Goal: Task Accomplishment & Management: Use online tool/utility

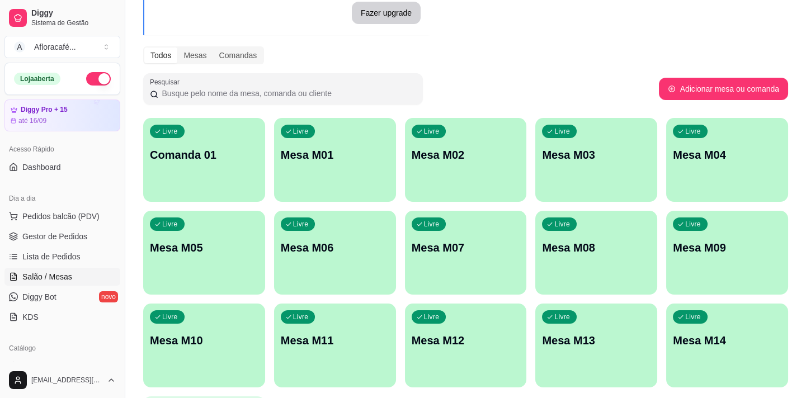
scroll to position [50, 0]
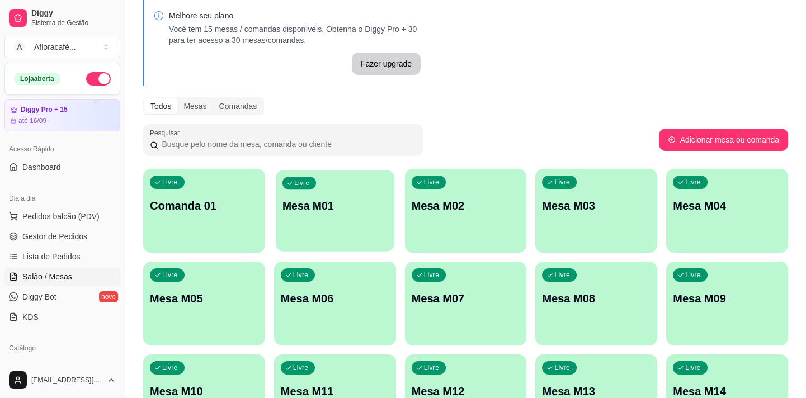
click at [299, 181] on p "Livre" at bounding box center [301, 183] width 15 height 9
click at [635, 295] on p "Mesa M08" at bounding box center [596, 298] width 105 height 15
click at [198, 202] on p "Comanda 01" at bounding box center [204, 206] width 109 height 16
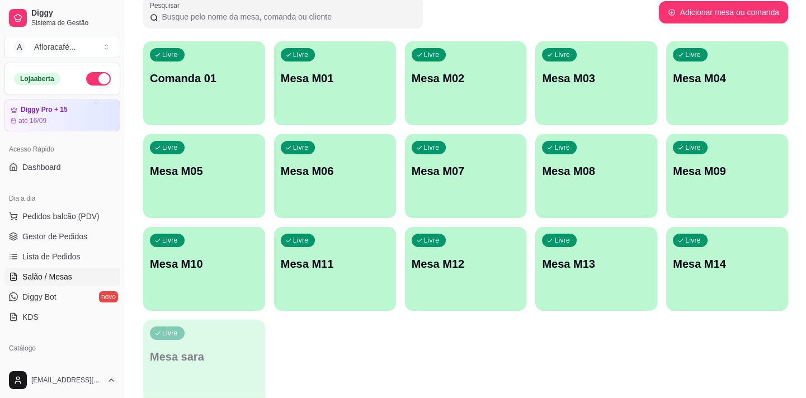
scroll to position [127, 0]
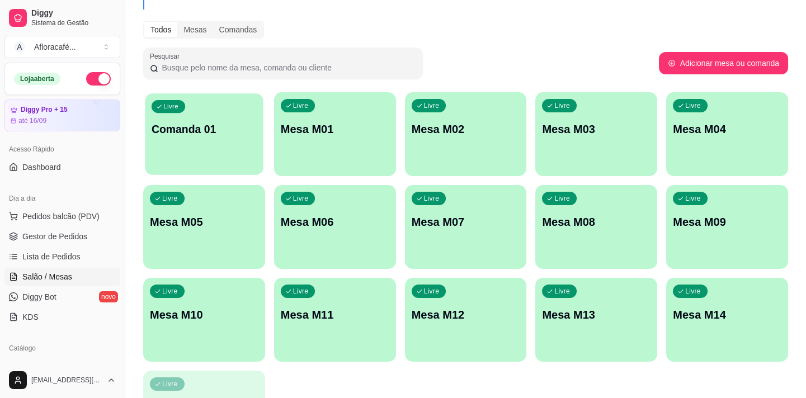
click at [182, 137] on div "Livre Comanda 01" at bounding box center [204, 127] width 118 height 68
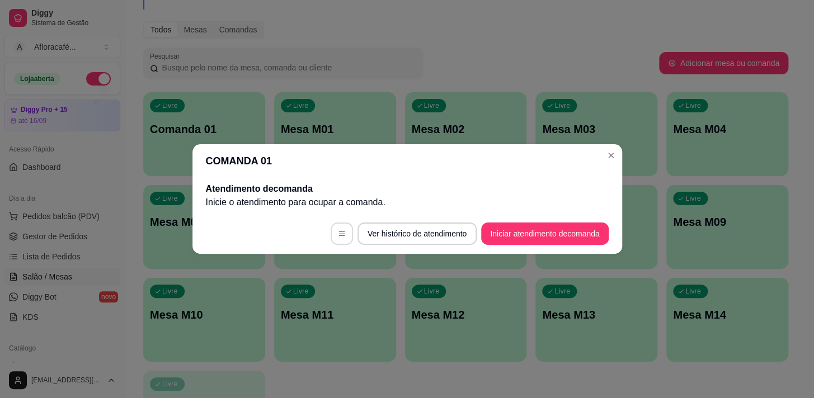
click at [337, 234] on button "button" at bounding box center [342, 234] width 22 height 22
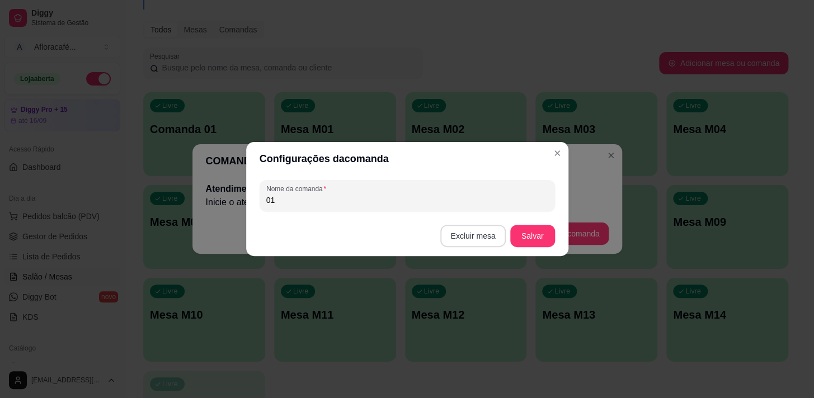
click at [460, 234] on button "Excluir mesa" at bounding box center [472, 236] width 65 height 22
click at [461, 307] on button "Confirmar" at bounding box center [475, 306] width 41 height 17
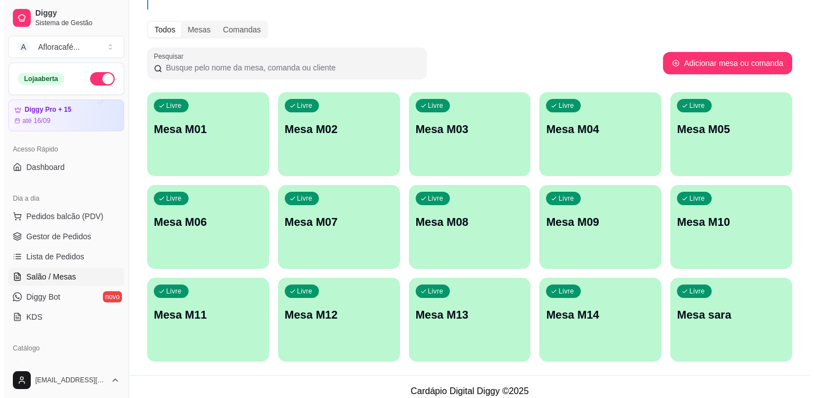
scroll to position [135, 0]
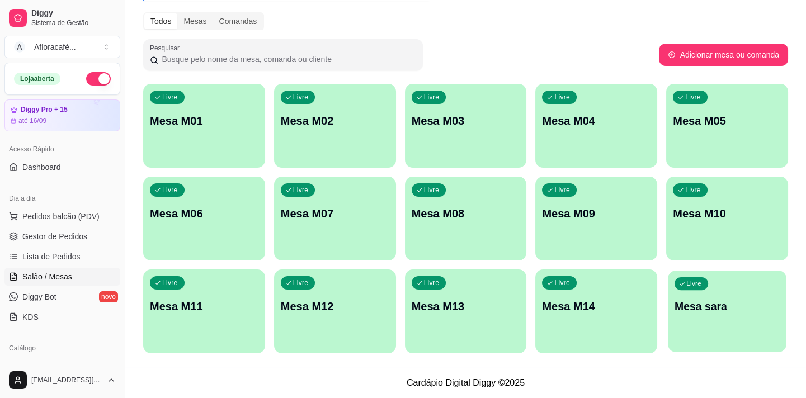
click at [719, 312] on p "Mesa sara" at bounding box center [726, 306] width 105 height 15
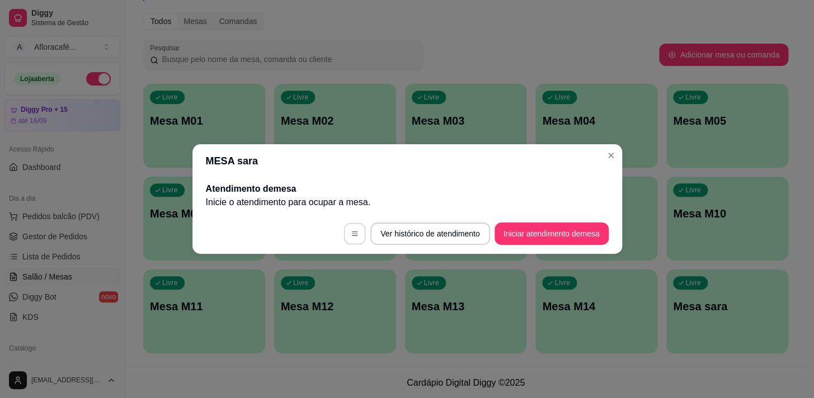
click at [355, 234] on icon "button" at bounding box center [355, 234] width 8 height 8
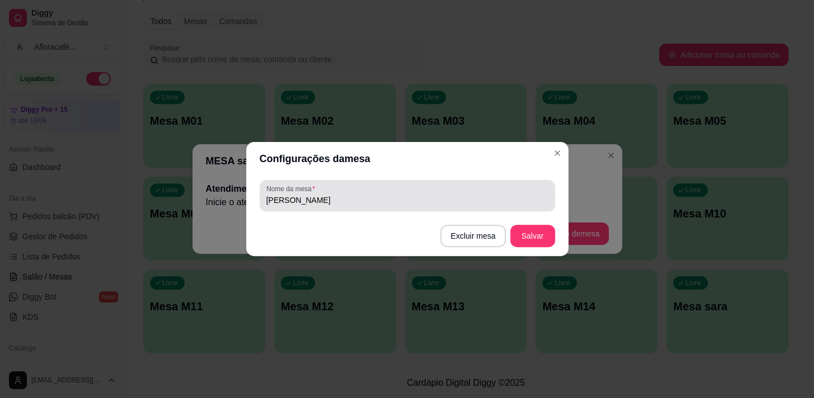
click at [284, 201] on input "[PERSON_NAME]" at bounding box center [407, 200] width 282 height 11
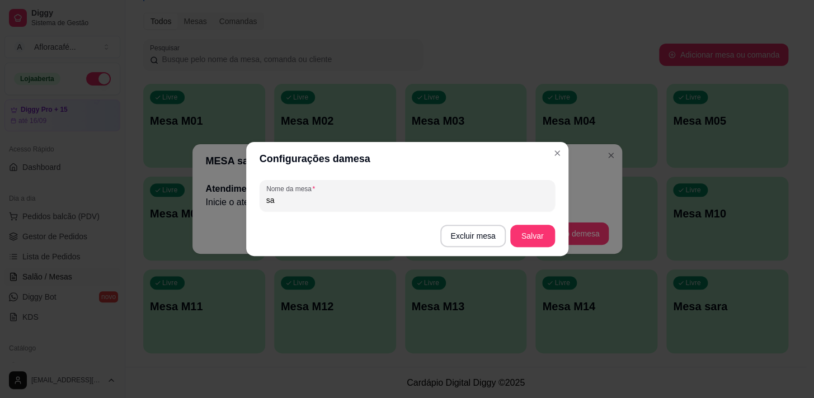
type input "s"
type input "[PERSON_NAME]"
click at [542, 236] on button "Salvar" at bounding box center [533, 236] width 44 height 22
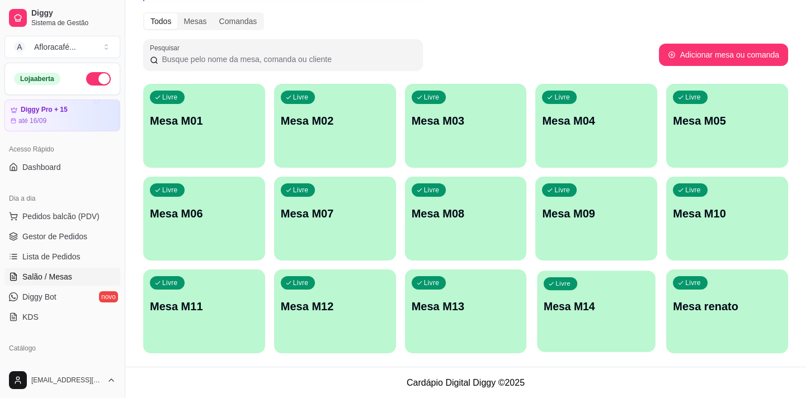
click at [574, 313] on div "Livre Mesa M14" at bounding box center [596, 305] width 118 height 68
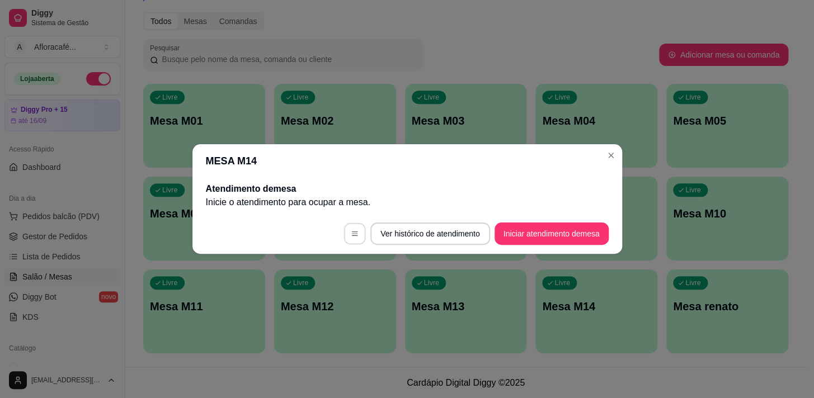
click at [359, 233] on icon "button" at bounding box center [355, 234] width 8 height 8
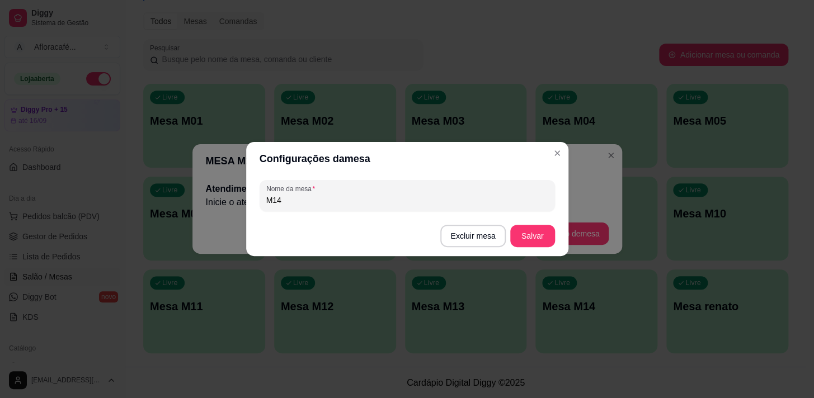
click at [305, 195] on input "M14" at bounding box center [407, 200] width 282 height 11
type input "M"
type input "nice"
click at [530, 229] on button "Salvar" at bounding box center [533, 236] width 44 height 22
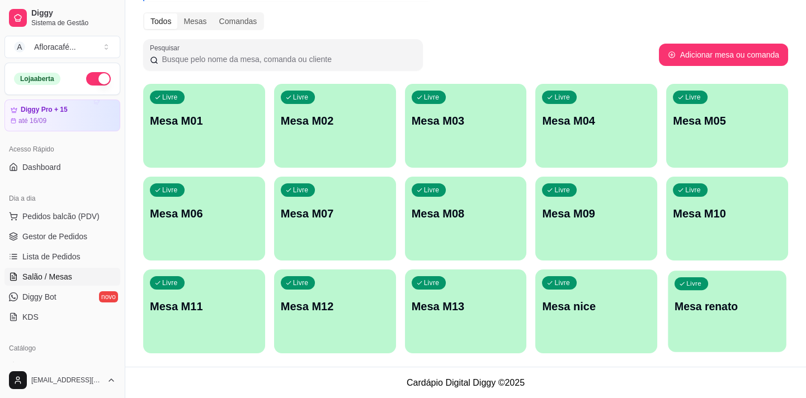
click at [720, 305] on p "Mesa renato" at bounding box center [726, 306] width 105 height 15
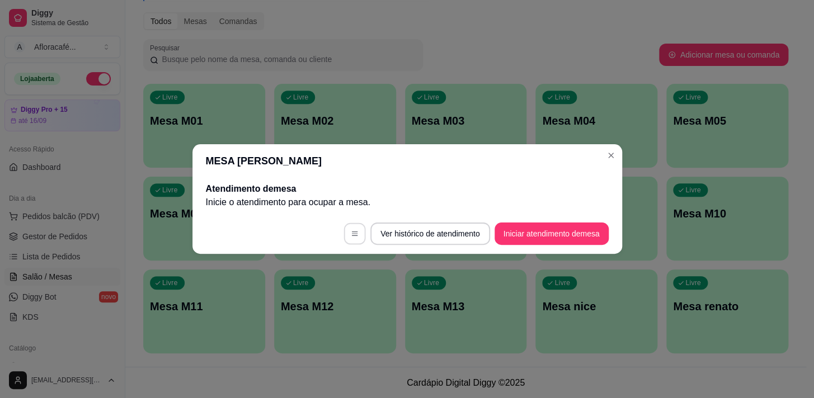
click at [361, 232] on button "button" at bounding box center [355, 234] width 22 height 22
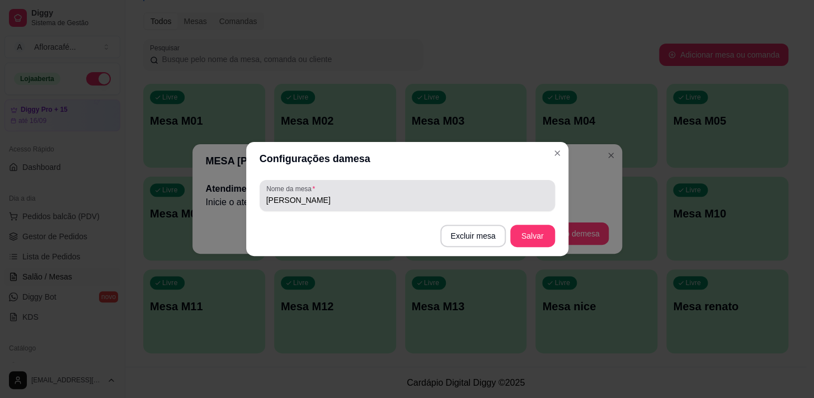
click at [336, 207] on div "Nome da mesa [PERSON_NAME]" at bounding box center [407, 195] width 295 height 31
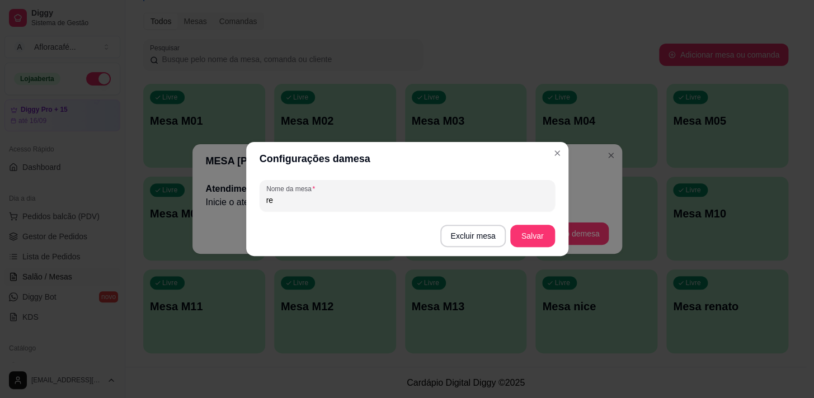
type input "r"
type input "p"
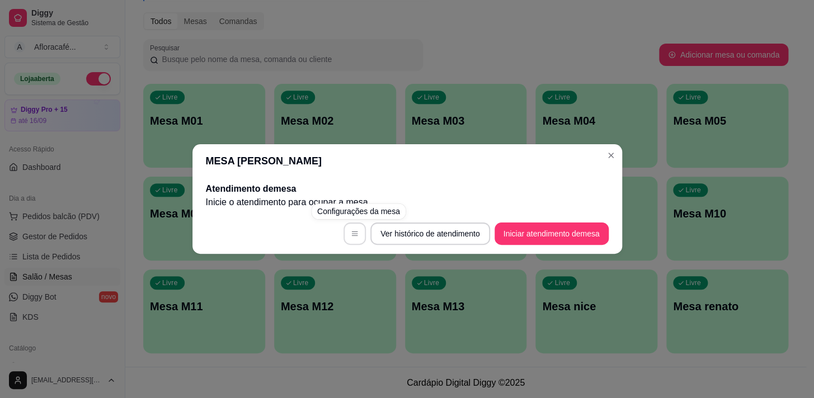
click at [362, 233] on button "button" at bounding box center [354, 234] width 22 height 22
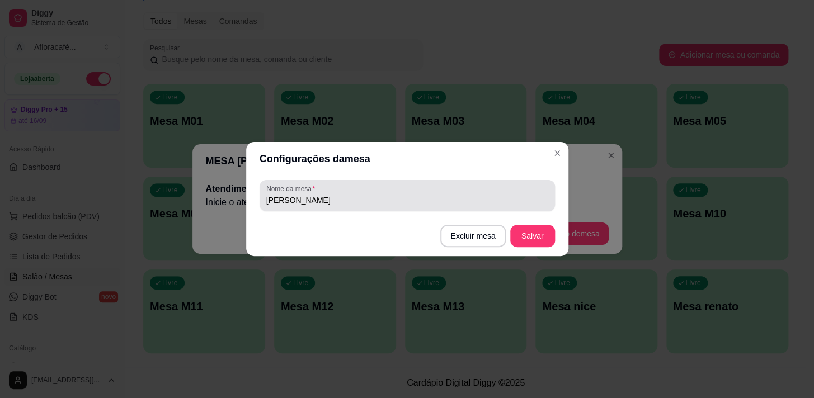
click at [435, 200] on input "[PERSON_NAME]" at bounding box center [407, 200] width 282 height 11
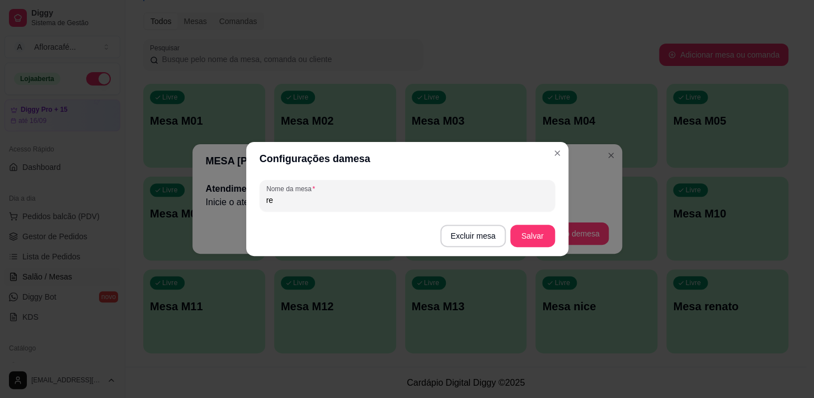
type input "r"
type input "15"
click at [540, 230] on button "Salvar" at bounding box center [532, 236] width 45 height 22
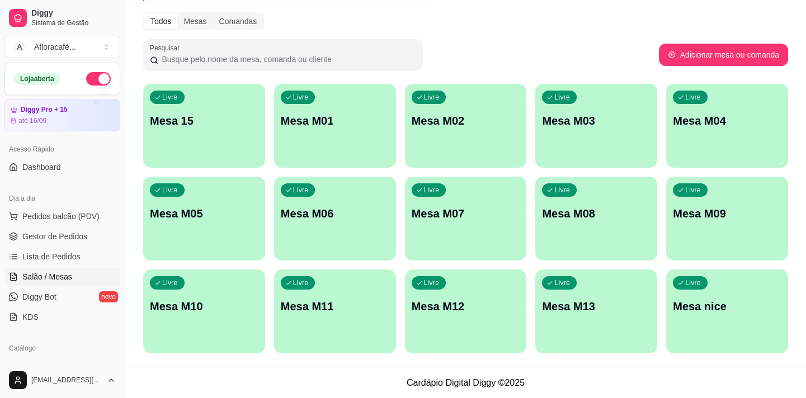
click at [303, 117] on p "Mesa M01" at bounding box center [335, 121] width 109 height 16
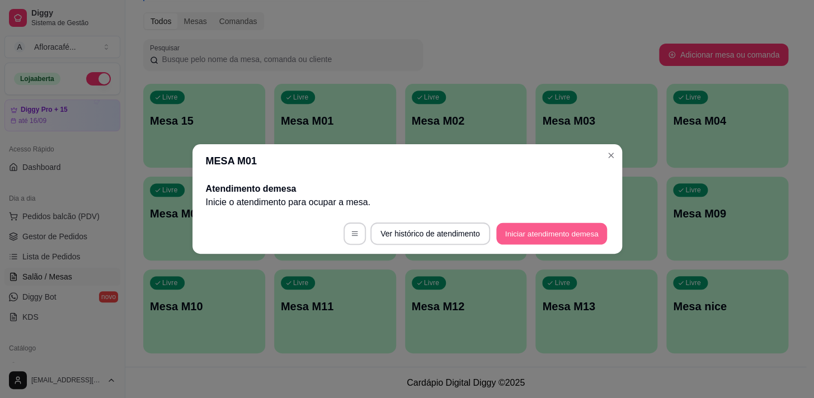
click at [517, 231] on button "Iniciar atendimento de mesa" at bounding box center [551, 234] width 111 height 22
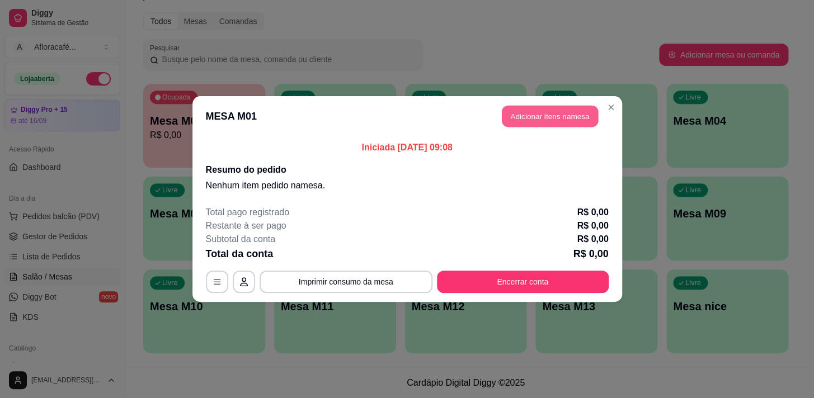
click at [522, 117] on button "Adicionar itens na mesa" at bounding box center [550, 117] width 96 height 22
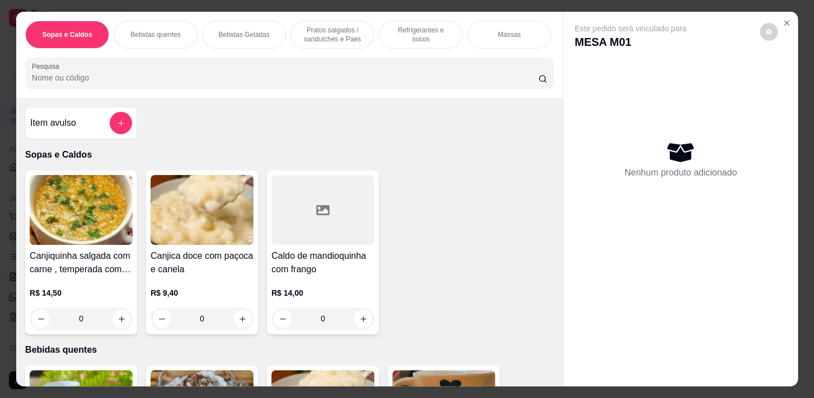
drag, startPoint x: 429, startPoint y: 34, endPoint x: 456, endPoint y: 18, distance: 31.8
click at [430, 34] on p "Refrigerantes e sucos" at bounding box center [420, 35] width 65 height 18
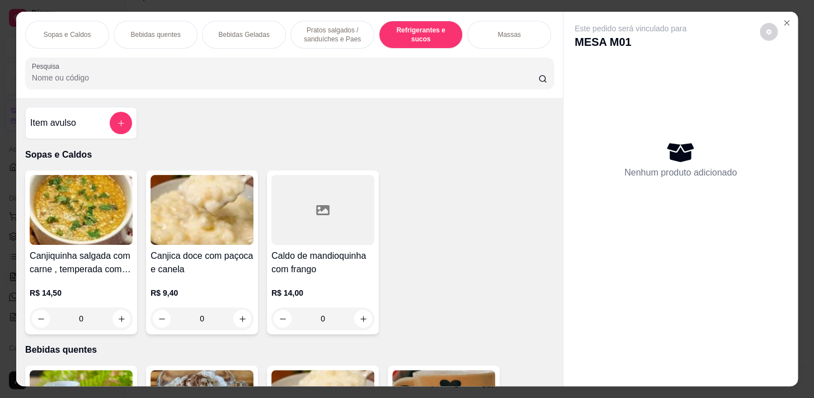
scroll to position [27, 0]
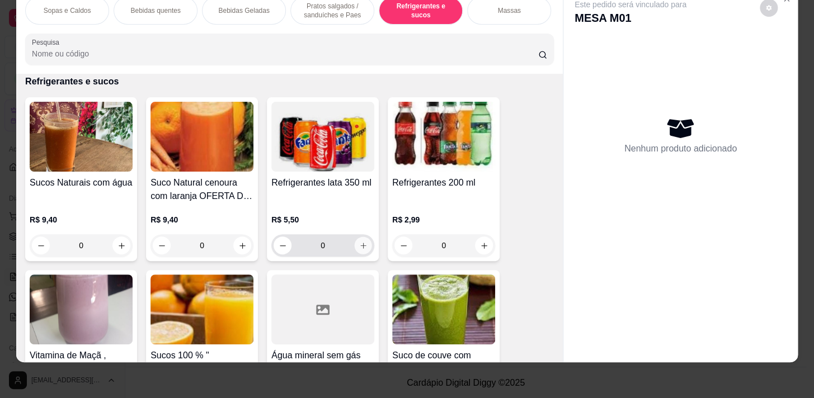
click at [360, 246] on icon "increase-product-quantity" at bounding box center [363, 246] width 8 height 8
type input "1"
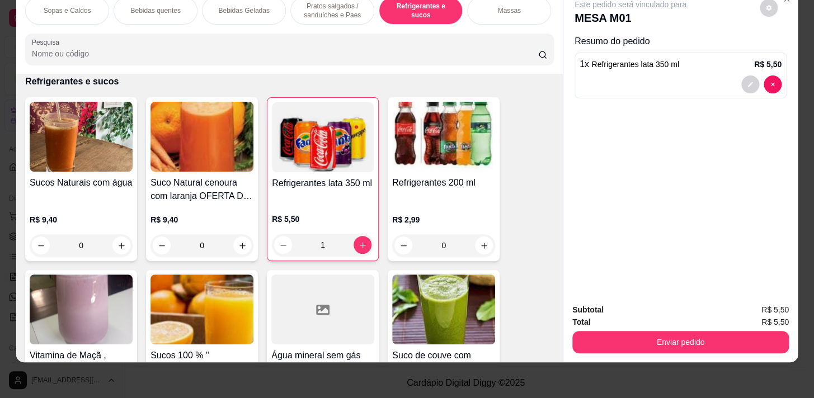
click at [310, 2] on p "Pratos salgados / sanduíches e Paes" at bounding box center [332, 11] width 65 height 18
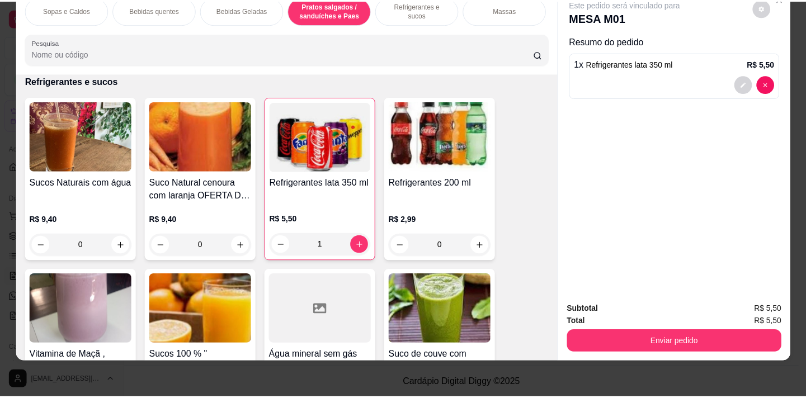
scroll to position [2669, 0]
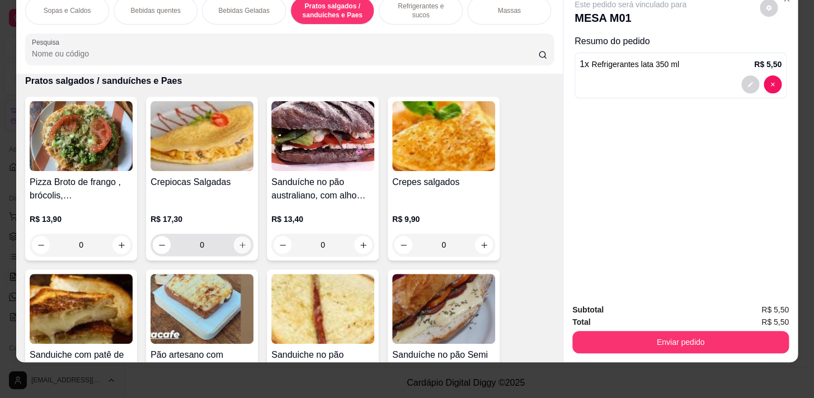
click at [238, 242] on icon "increase-product-quantity" at bounding box center [242, 245] width 8 height 8
type input "1"
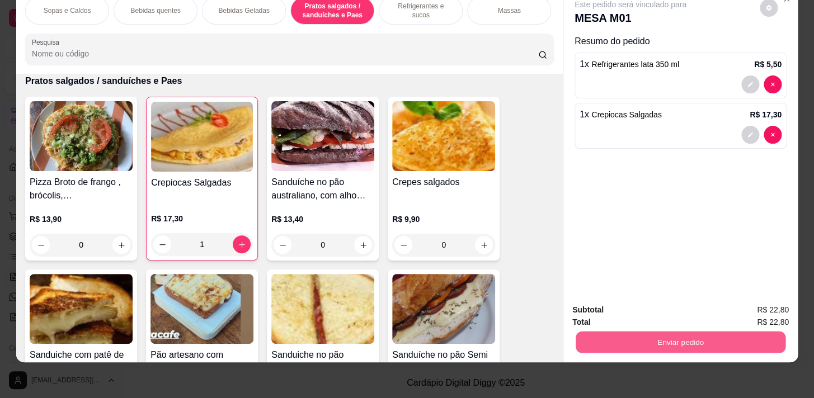
click at [661, 332] on button "Enviar pedido" at bounding box center [681, 342] width 210 height 22
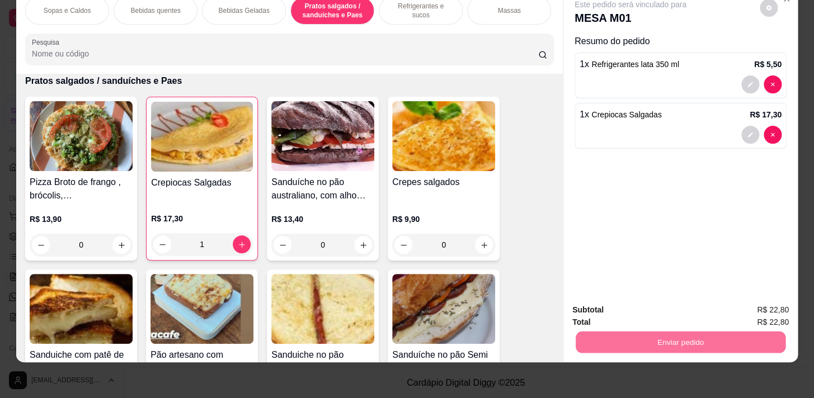
click at [674, 301] on button "Não registrar e enviar pedido" at bounding box center [643, 307] width 113 height 21
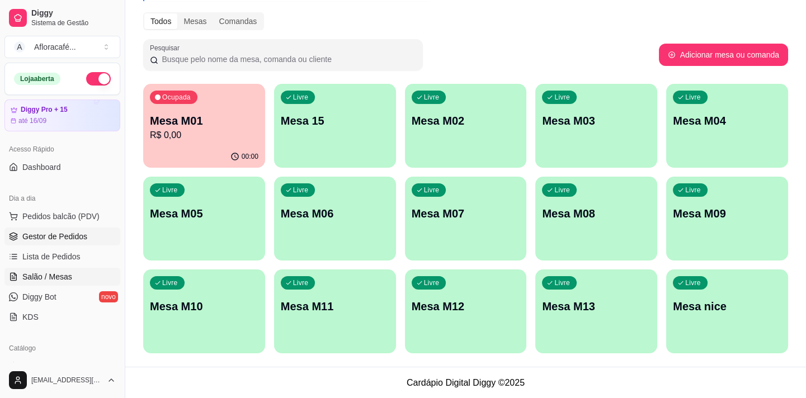
click at [80, 237] on span "Gestor de Pedidos" at bounding box center [54, 236] width 65 height 11
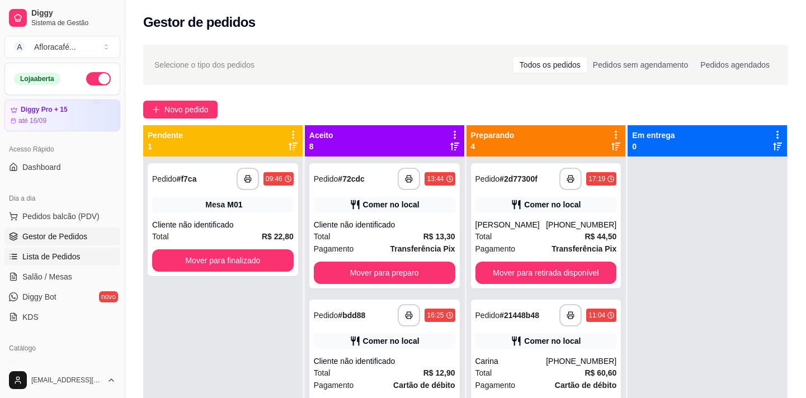
click at [46, 253] on span "Lista de Pedidos" at bounding box center [51, 256] width 58 height 11
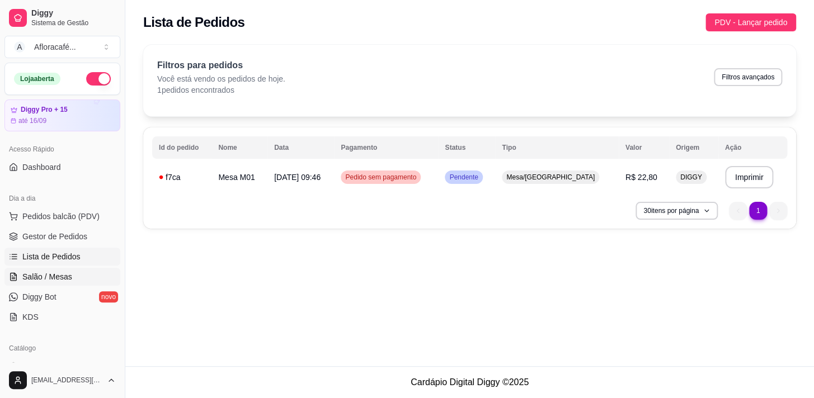
click at [47, 275] on span "Salão / Mesas" at bounding box center [47, 276] width 50 height 11
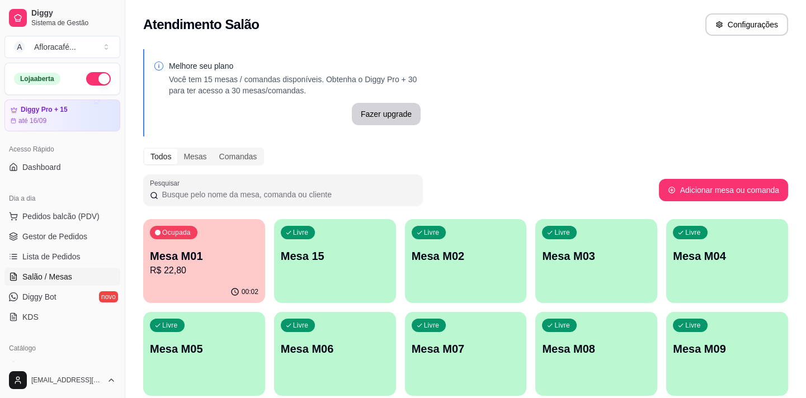
click at [204, 262] on p "Mesa M01" at bounding box center [204, 256] width 109 height 16
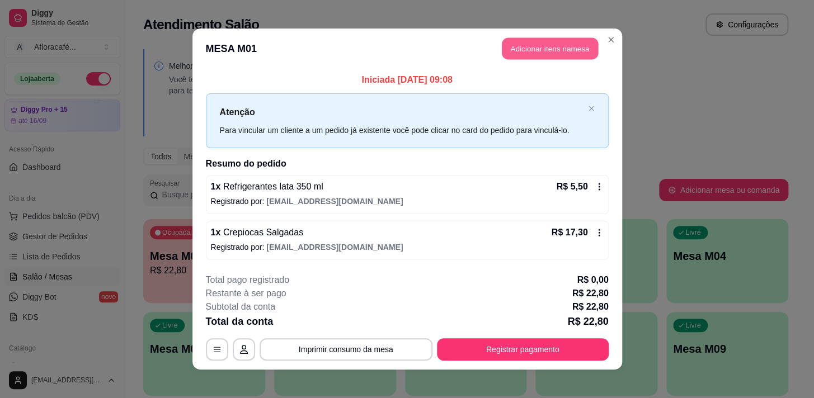
click at [545, 49] on button "Adicionar itens na mesa" at bounding box center [550, 49] width 96 height 22
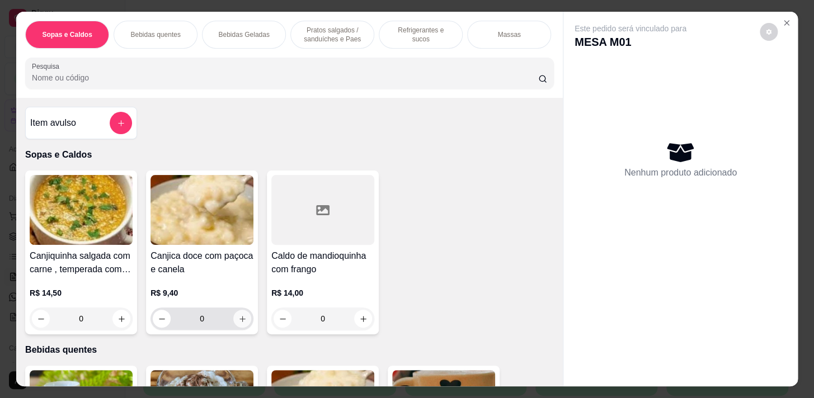
click at [239, 318] on icon "increase-product-quantity" at bounding box center [242, 319] width 8 height 8
type input "1"
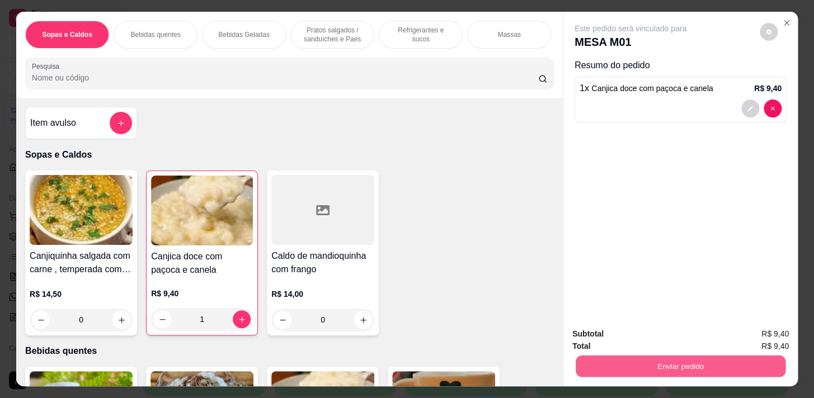
click at [685, 356] on button "Enviar pedido" at bounding box center [681, 366] width 210 height 22
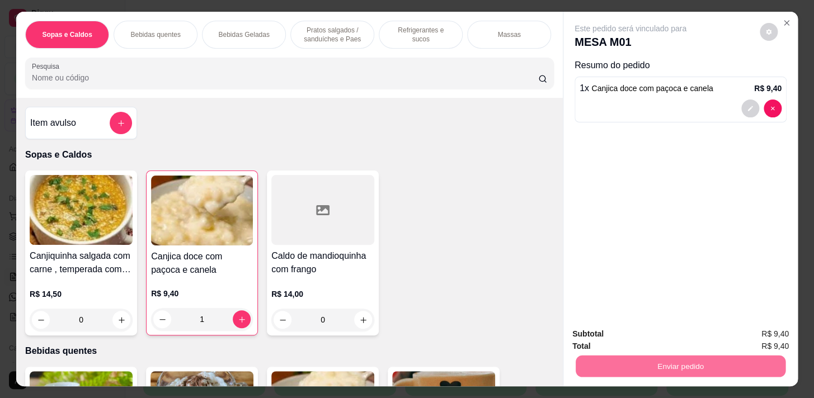
click at [674, 330] on button "Não registrar e enviar pedido" at bounding box center [643, 334] width 113 height 21
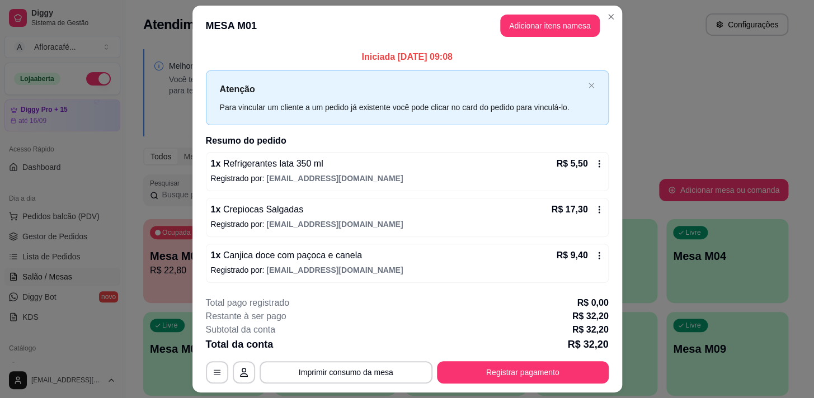
click at [598, 162] on icon at bounding box center [599, 163] width 9 height 9
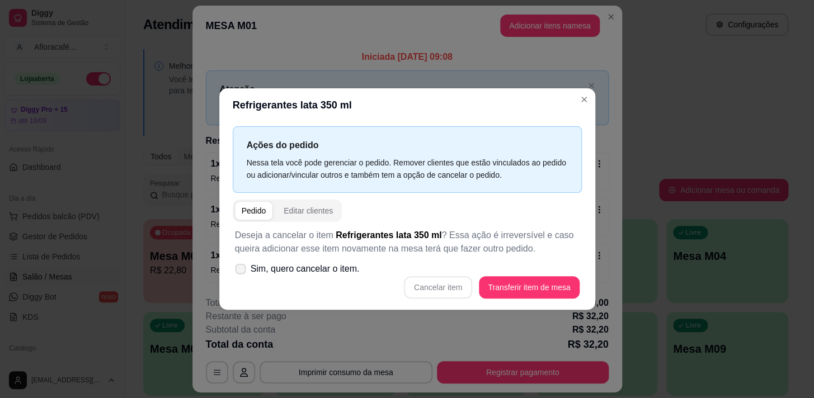
click at [242, 266] on icon at bounding box center [240, 269] width 8 height 6
click at [242, 271] on input "Sim, quero cancelar o item." at bounding box center [237, 274] width 7 height 7
checkbox input "true"
click at [452, 289] on button "Cancelar item" at bounding box center [438, 288] width 67 height 22
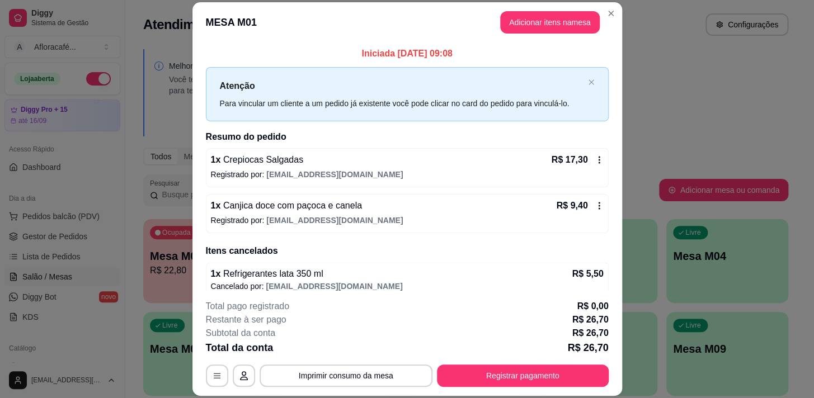
click at [595, 201] on icon at bounding box center [599, 205] width 9 height 9
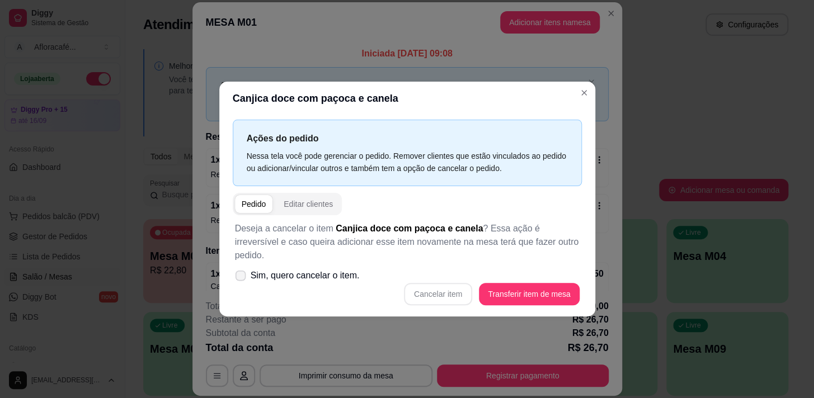
click at [238, 271] on span at bounding box center [240, 276] width 11 height 11
click at [238, 278] on input "Sim, quero cancelar o item." at bounding box center [237, 281] width 7 height 7
checkbox input "true"
click at [460, 290] on button "Cancelar item" at bounding box center [438, 295] width 67 height 22
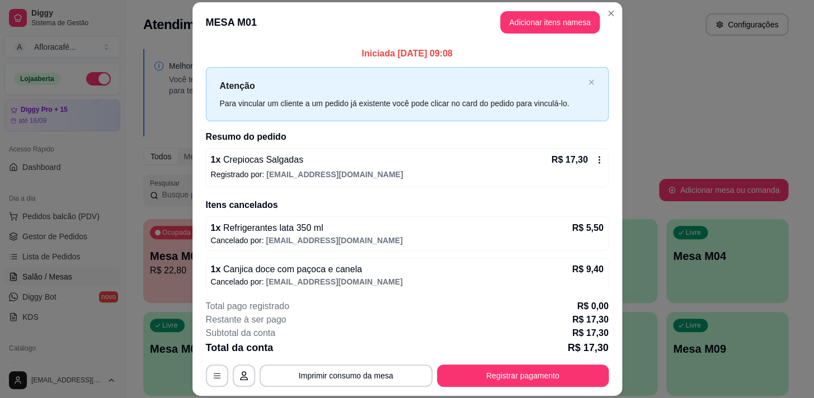
click at [595, 161] on icon at bounding box center [599, 159] width 9 height 9
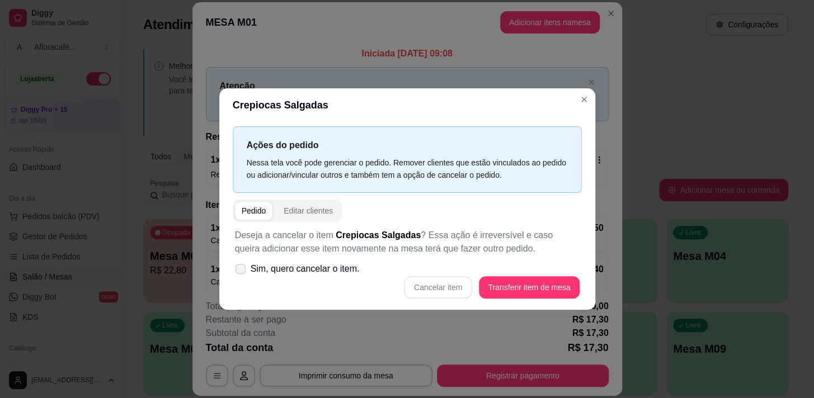
click at [247, 269] on label "Sim, quero cancelar o item." at bounding box center [297, 269] width 134 height 22
click at [242, 271] on input "Sim, quero cancelar o item." at bounding box center [237, 274] width 7 height 7
checkbox input "true"
click at [442, 290] on button "Cancelar item" at bounding box center [438, 287] width 68 height 22
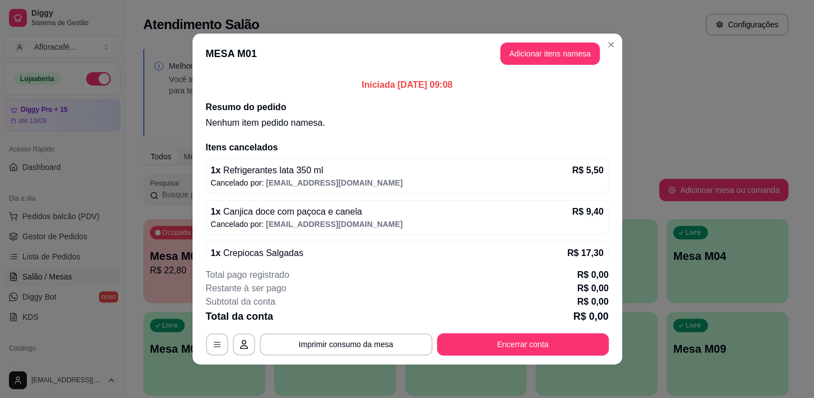
scroll to position [2, 0]
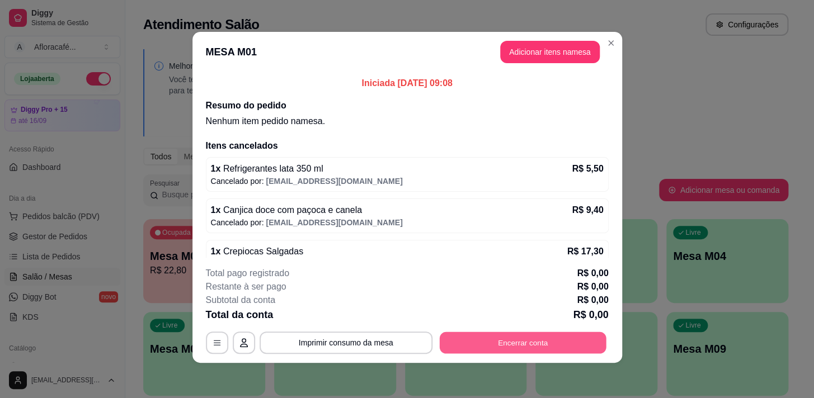
click at [503, 336] on button "Encerrar conta" at bounding box center [522, 343] width 167 height 22
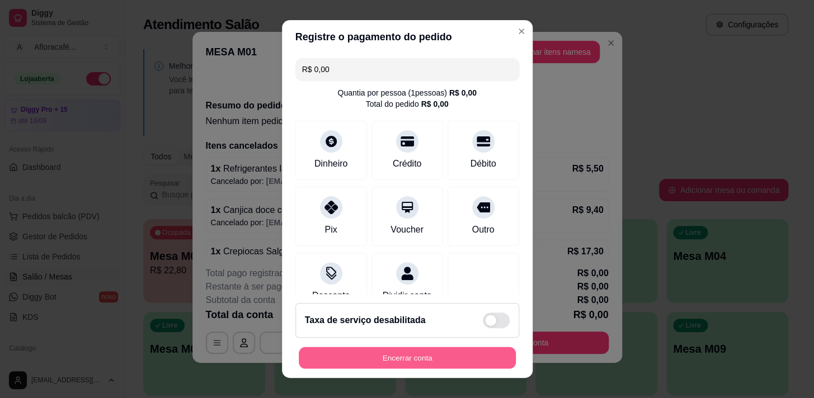
click at [418, 359] on button "Encerrar conta" at bounding box center [407, 358] width 217 height 22
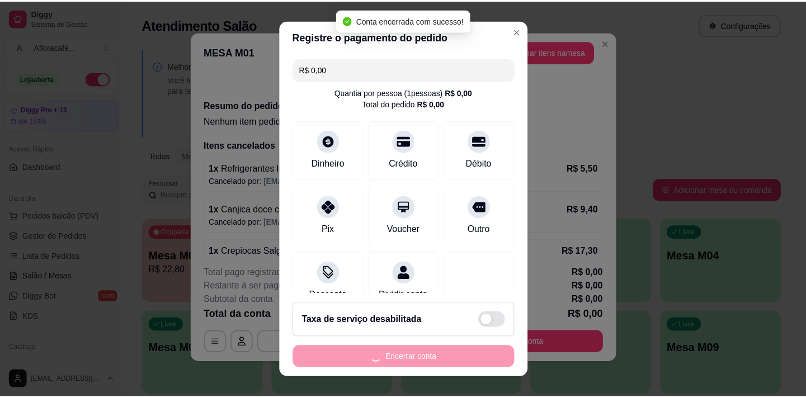
scroll to position [0, 0]
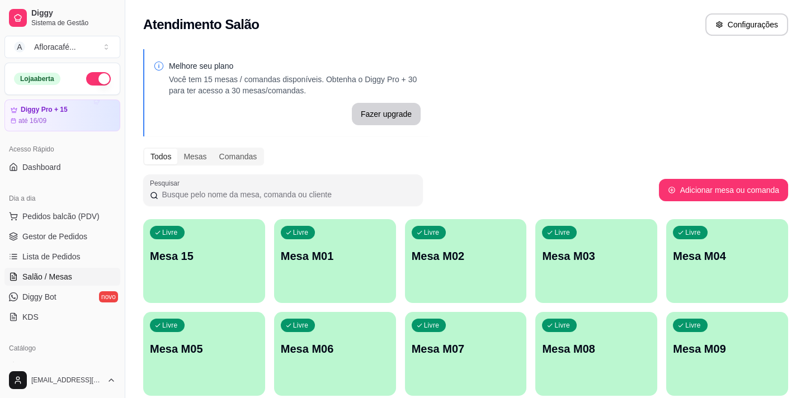
click at [353, 273] on div "Livre Mesa M01" at bounding box center [335, 254] width 122 height 70
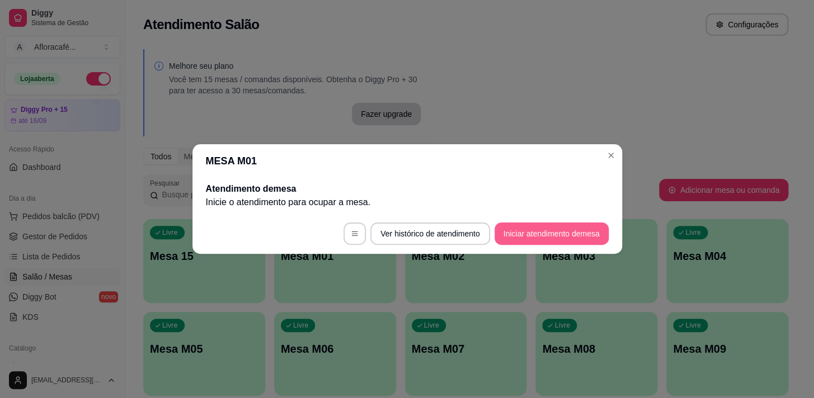
click at [559, 225] on button "Iniciar atendimento de mesa" at bounding box center [551, 234] width 114 height 22
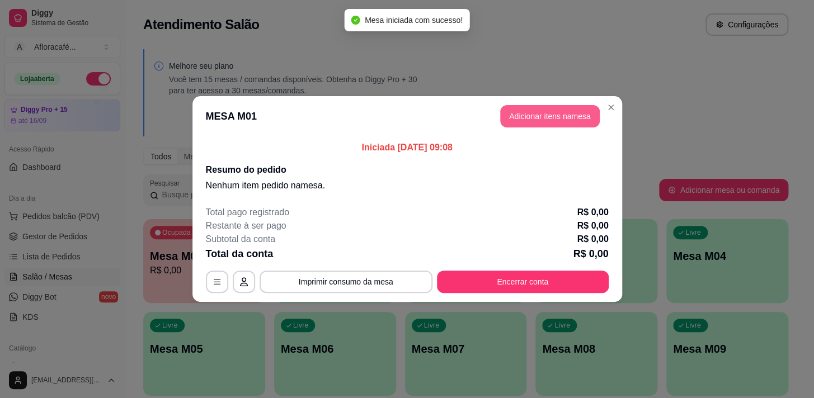
click at [548, 115] on button "Adicionar itens na mesa" at bounding box center [550, 116] width 100 height 22
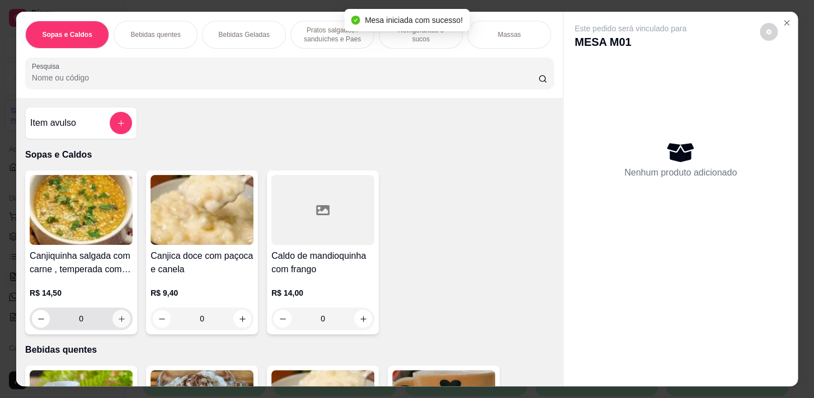
click at [122, 318] on button "increase-product-quantity" at bounding box center [121, 319] width 18 height 18
type input "1"
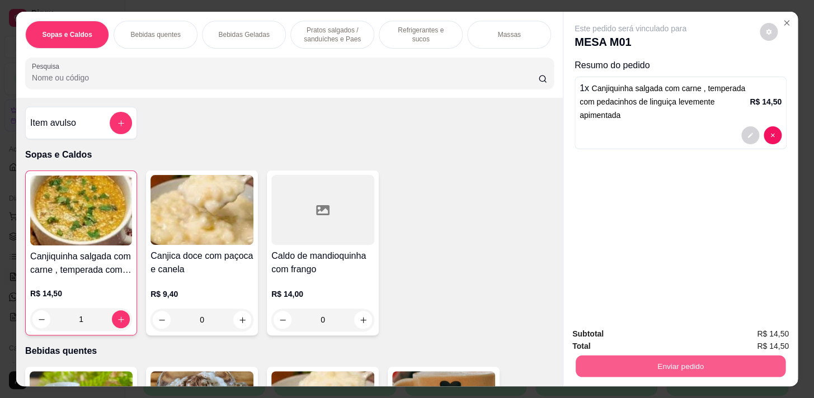
click at [606, 355] on button "Enviar pedido" at bounding box center [681, 366] width 210 height 22
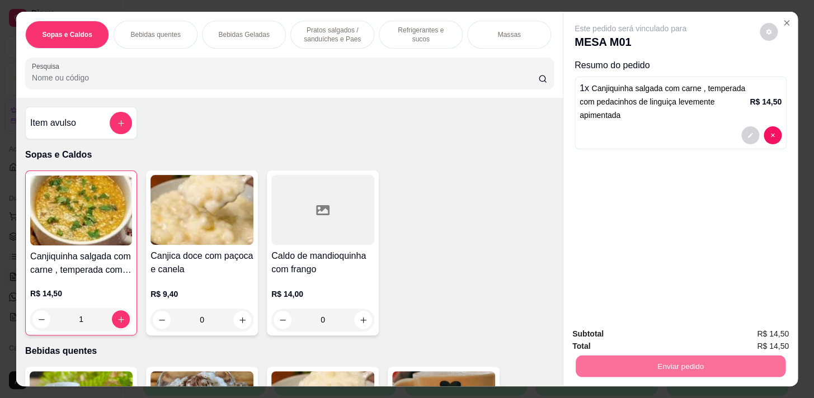
click at [676, 331] on button "Não registrar e enviar pedido" at bounding box center [643, 334] width 113 height 21
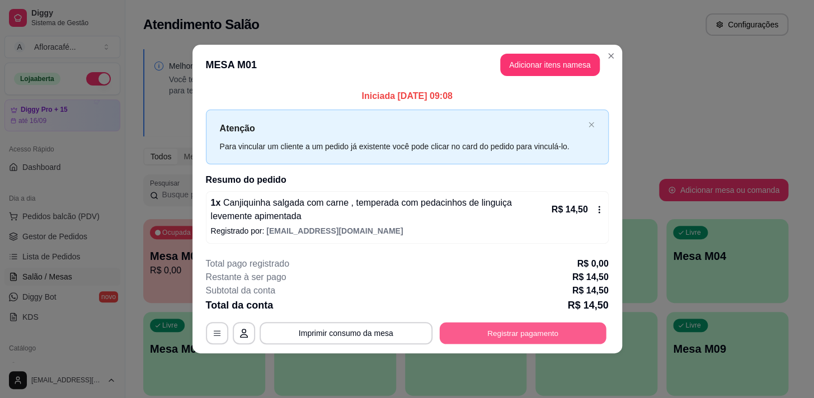
click at [492, 327] on button "Registrar pagamento" at bounding box center [522, 333] width 167 height 22
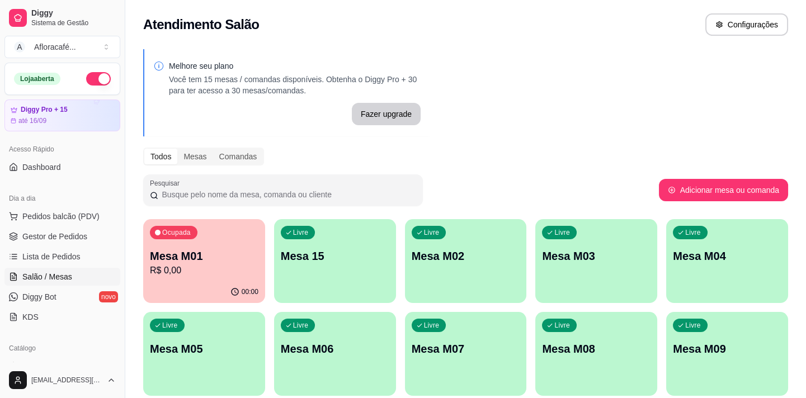
click at [248, 248] on p "Mesa M01" at bounding box center [204, 256] width 109 height 16
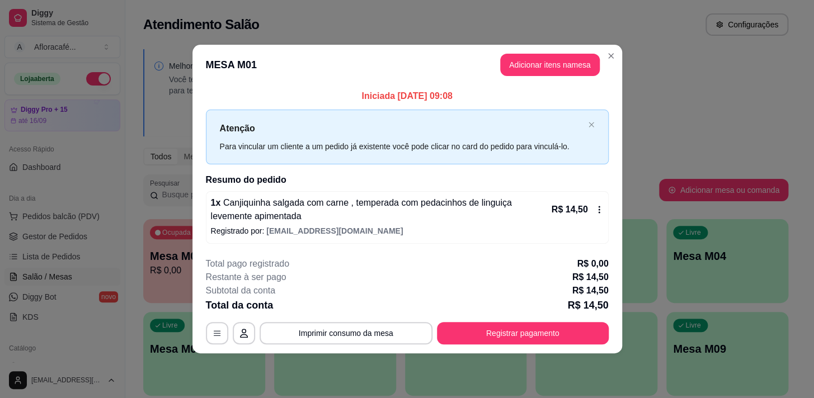
click at [597, 211] on icon at bounding box center [599, 209] width 9 height 9
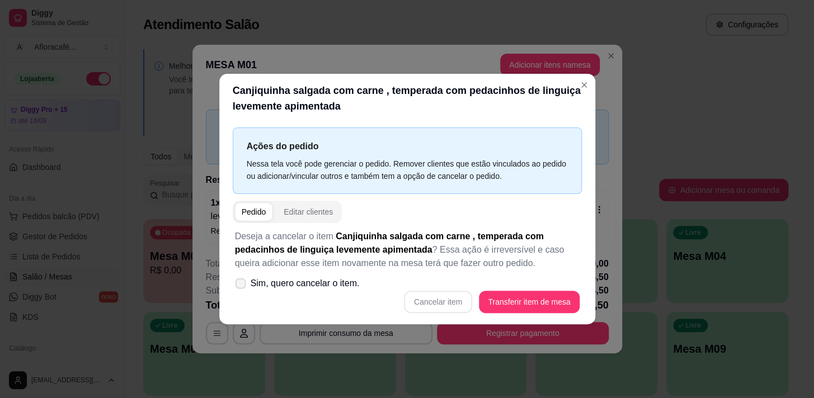
click at [242, 285] on icon at bounding box center [240, 283] width 8 height 6
click at [242, 286] on input "Sim, quero cancelar o item." at bounding box center [237, 289] width 7 height 7
checkbox input "true"
click at [459, 302] on button "Cancelar item" at bounding box center [438, 302] width 67 height 22
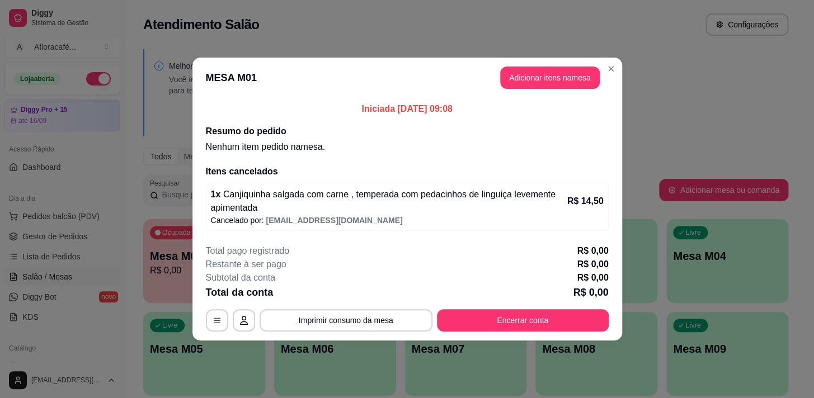
click at [539, 306] on div "Total pago registrado R$ 0,00 Restante à ser pago R$ 0,00 Subtotal da conta R$ …" at bounding box center [407, 287] width 403 height 87
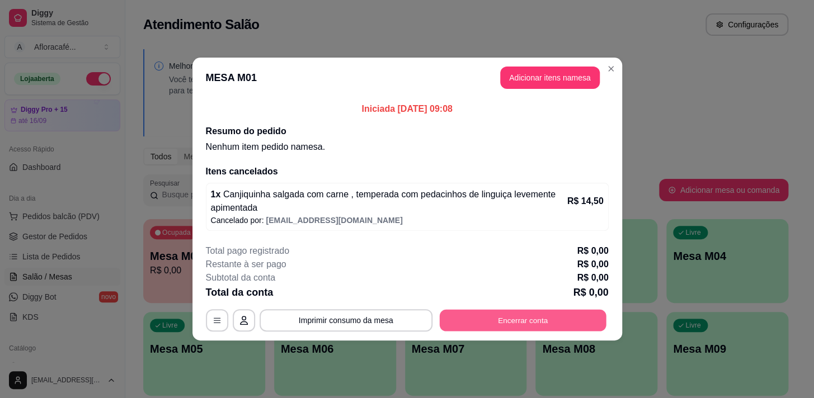
click at [536, 314] on button "Encerrar conta" at bounding box center [522, 321] width 167 height 22
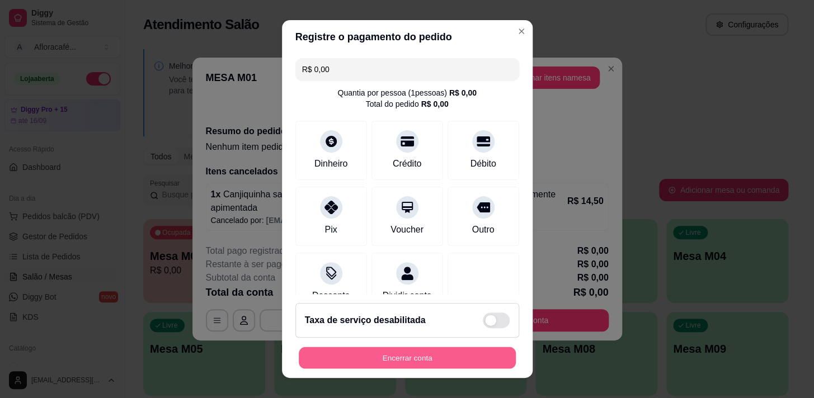
click at [433, 353] on button "Encerrar conta" at bounding box center [407, 358] width 217 height 22
